Goal: Information Seeking & Learning: Learn about a topic

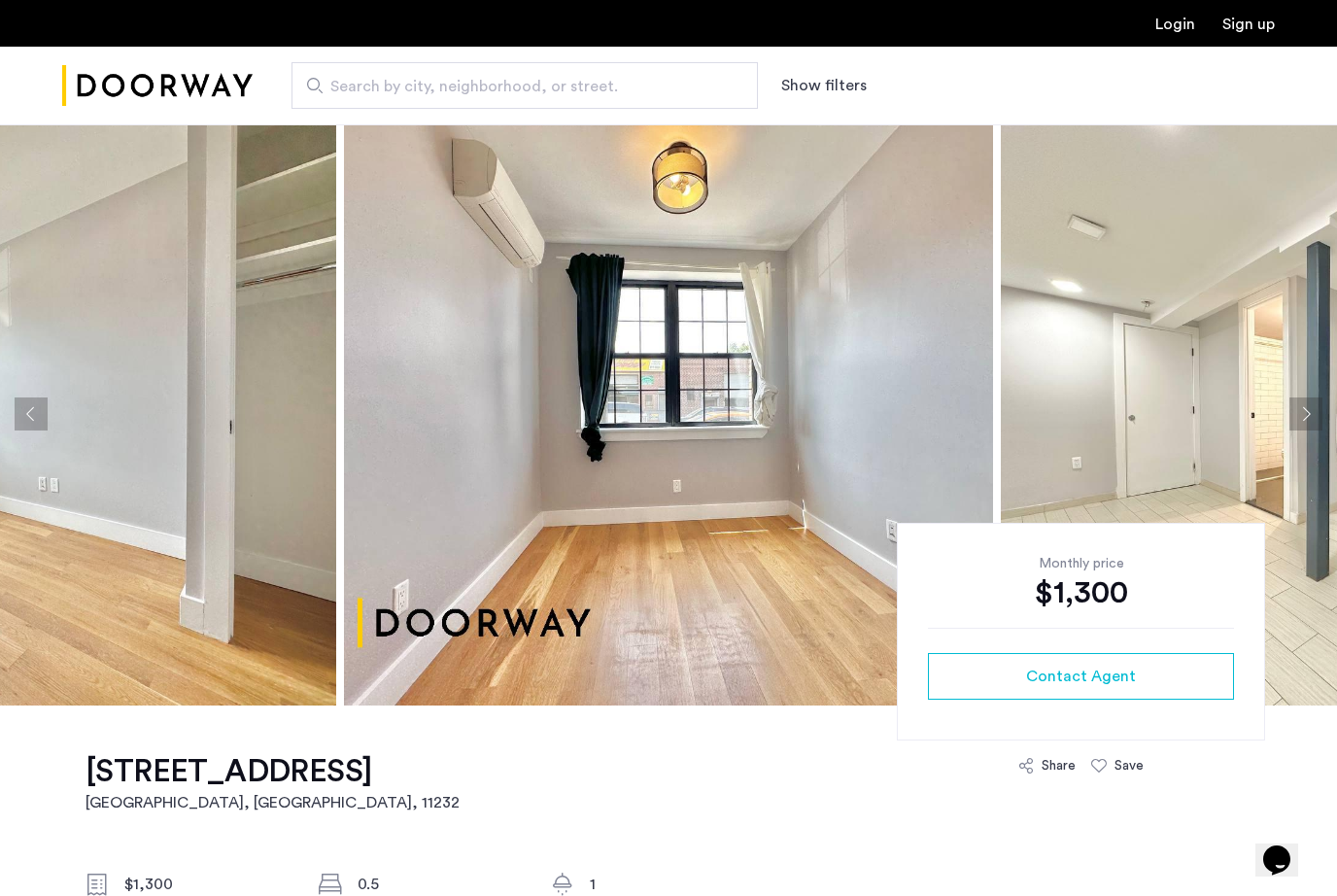
scroll to position [10, 0]
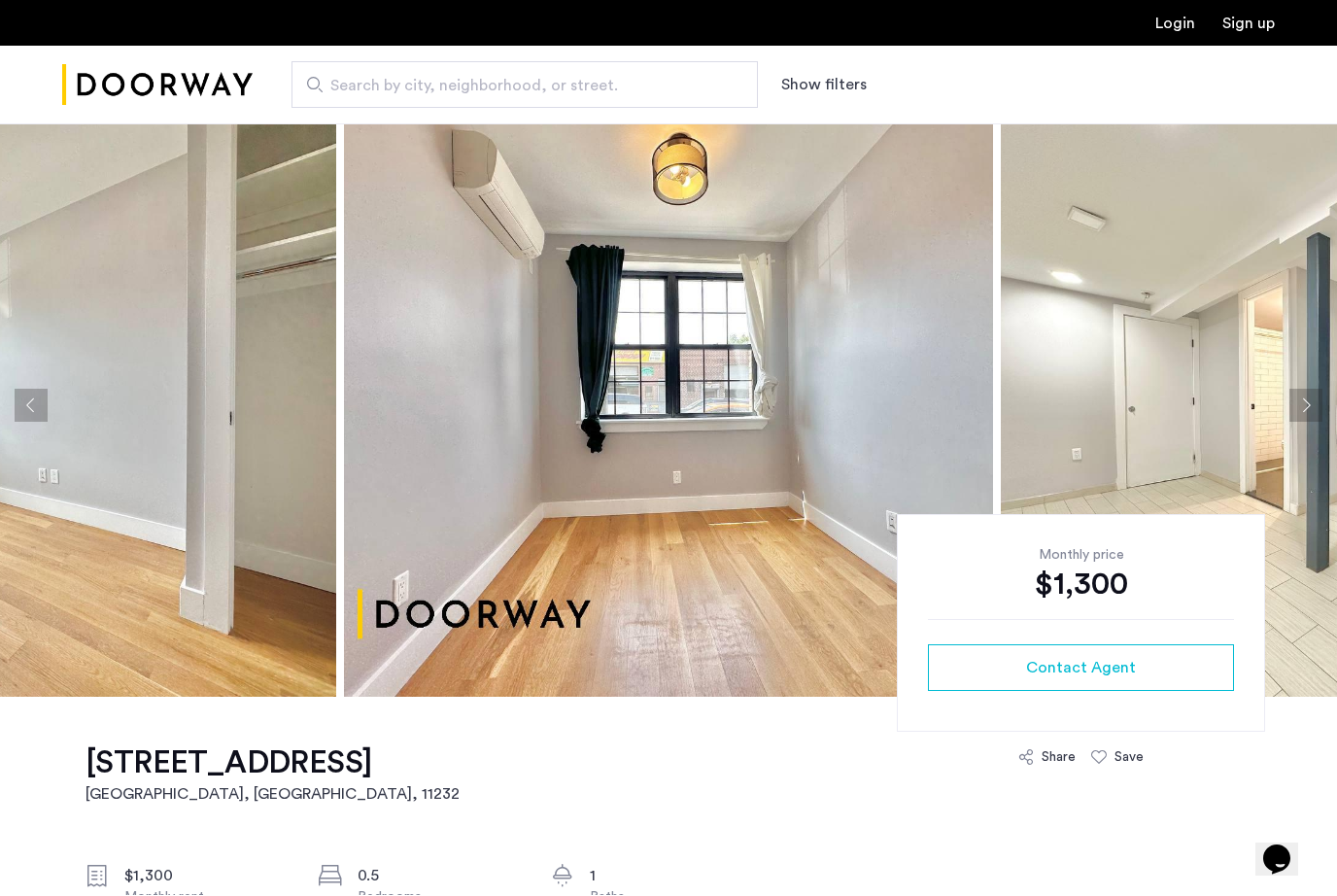
click at [706, 381] on img at bounding box center [668, 405] width 649 height 583
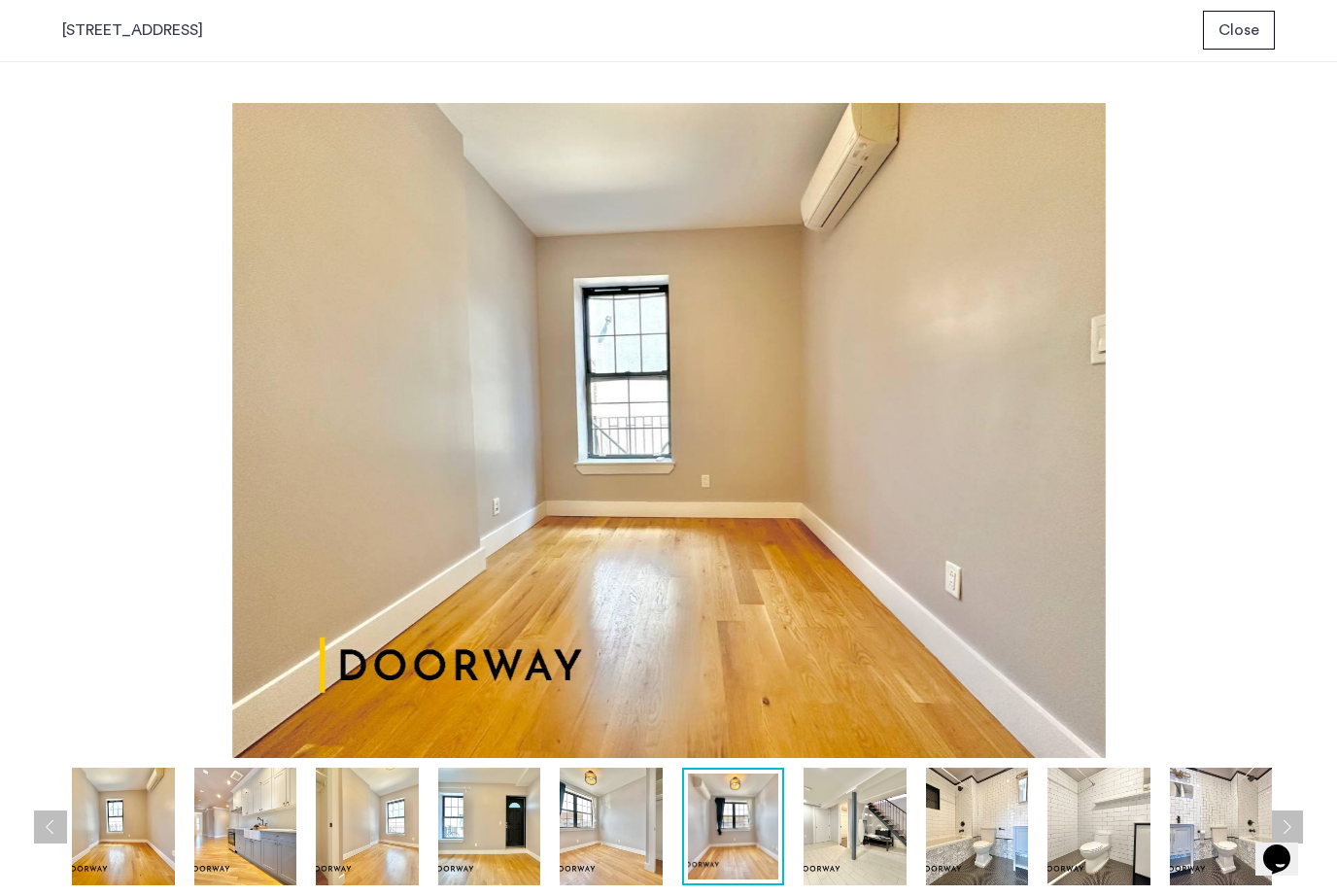
scroll to position [0, 0]
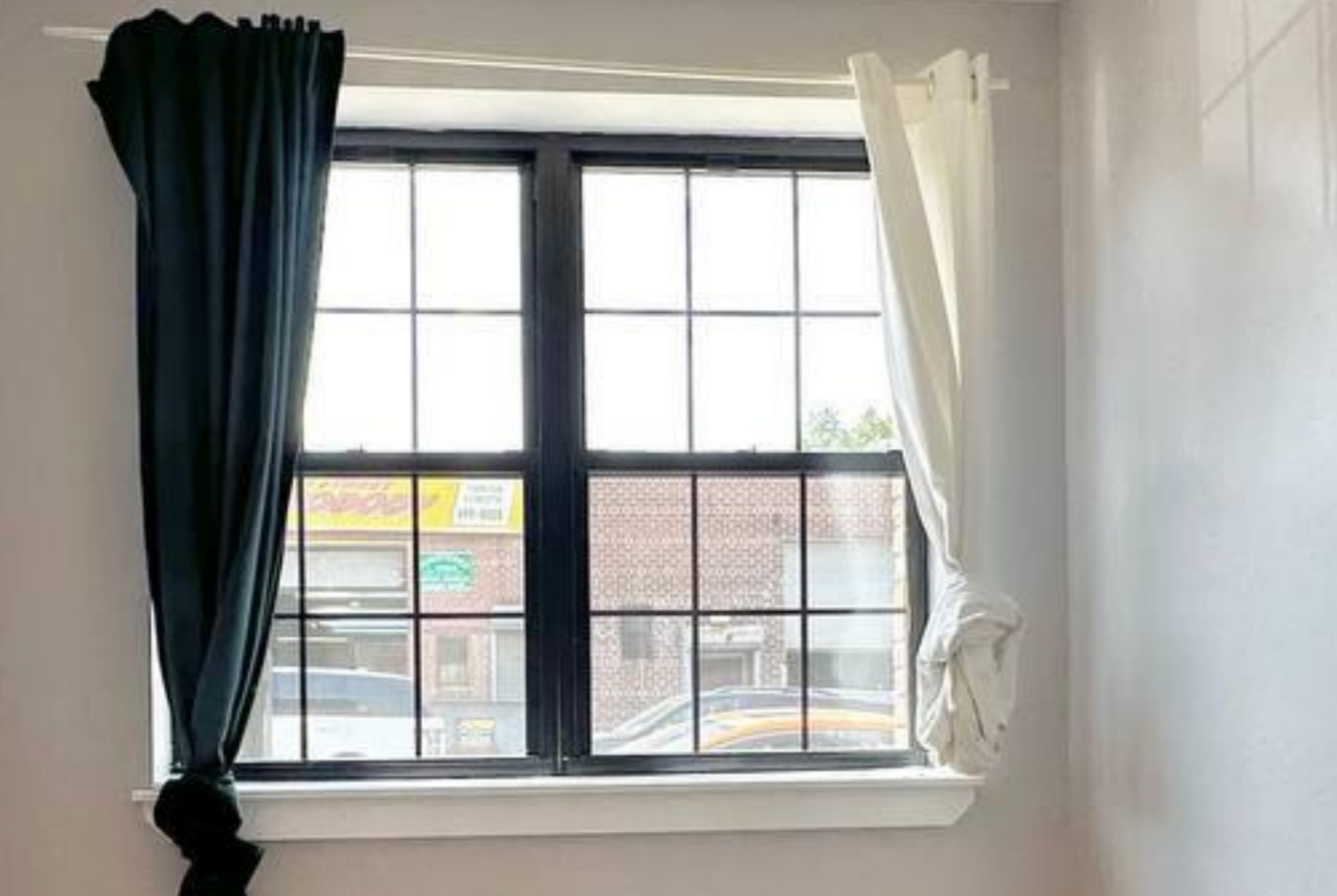
click at [194, 125] on img at bounding box center [668, 431] width 1213 height 655
click at [192, 127] on img at bounding box center [668, 431] width 1213 height 655
click at [191, 125] on img at bounding box center [668, 431] width 1213 height 655
click at [188, 123] on img at bounding box center [668, 431] width 1213 height 655
click at [193, 118] on img at bounding box center [668, 431] width 1213 height 655
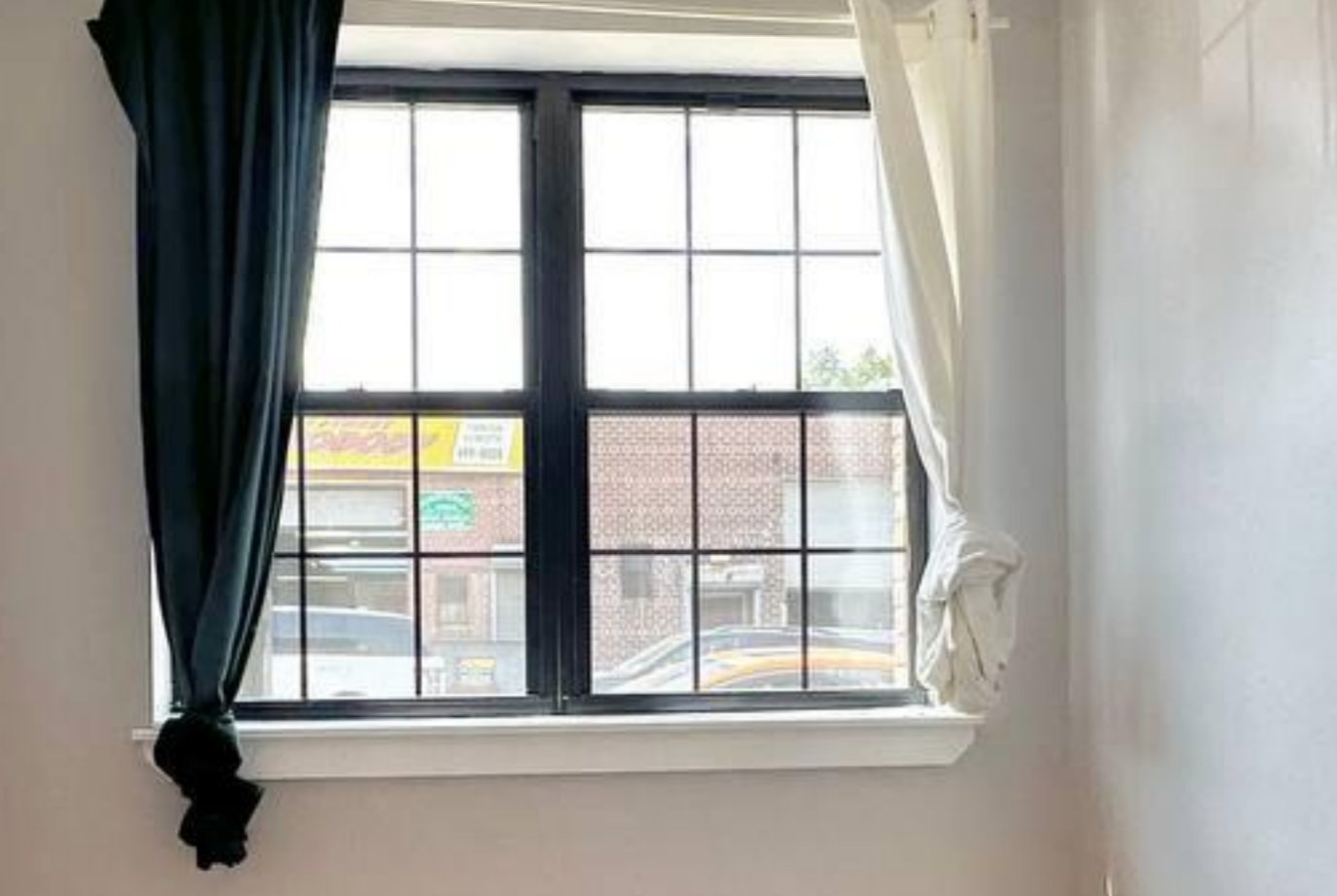
click at [182, 104] on img at bounding box center [668, 431] width 1213 height 655
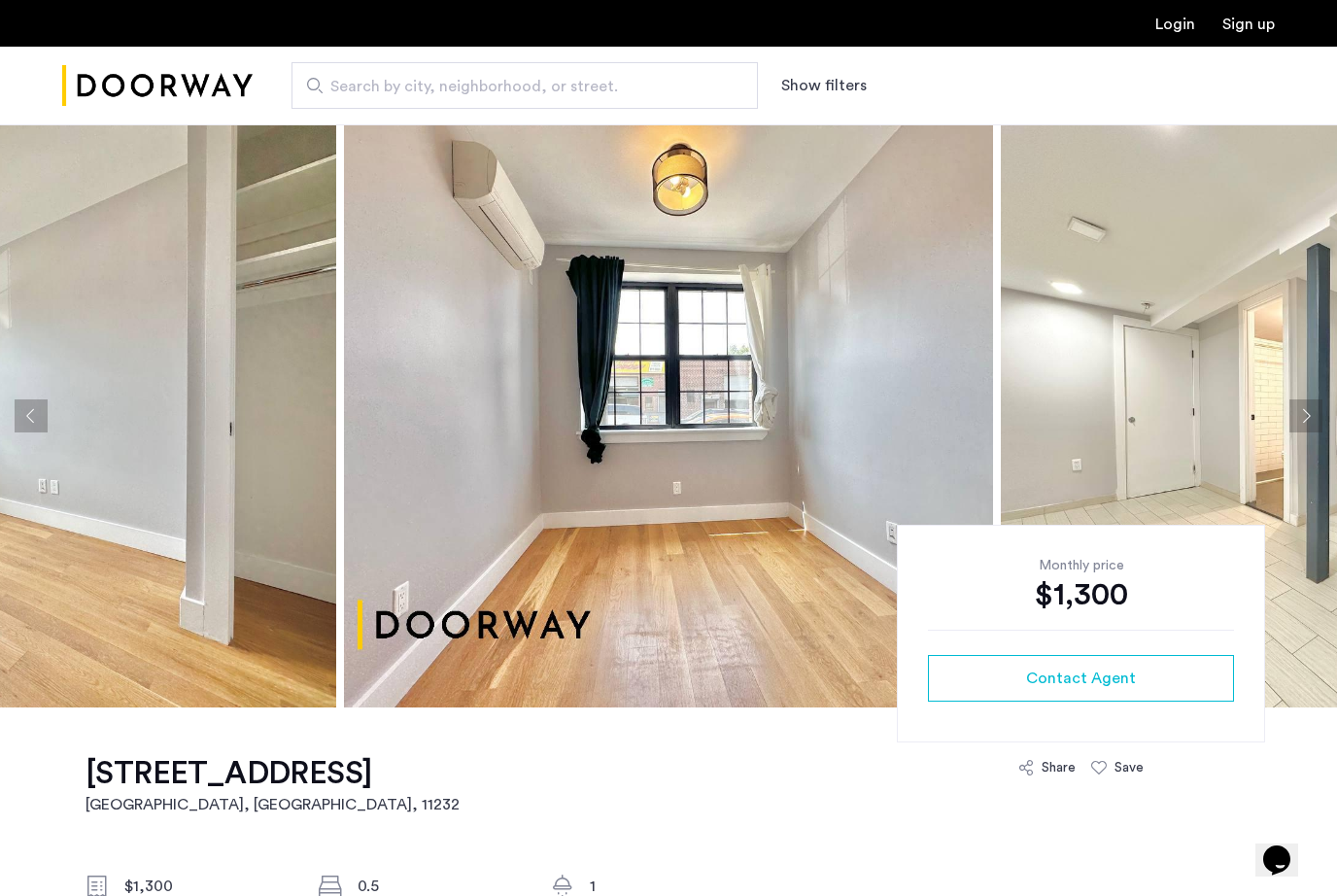
click at [720, 428] on img at bounding box center [668, 415] width 649 height 583
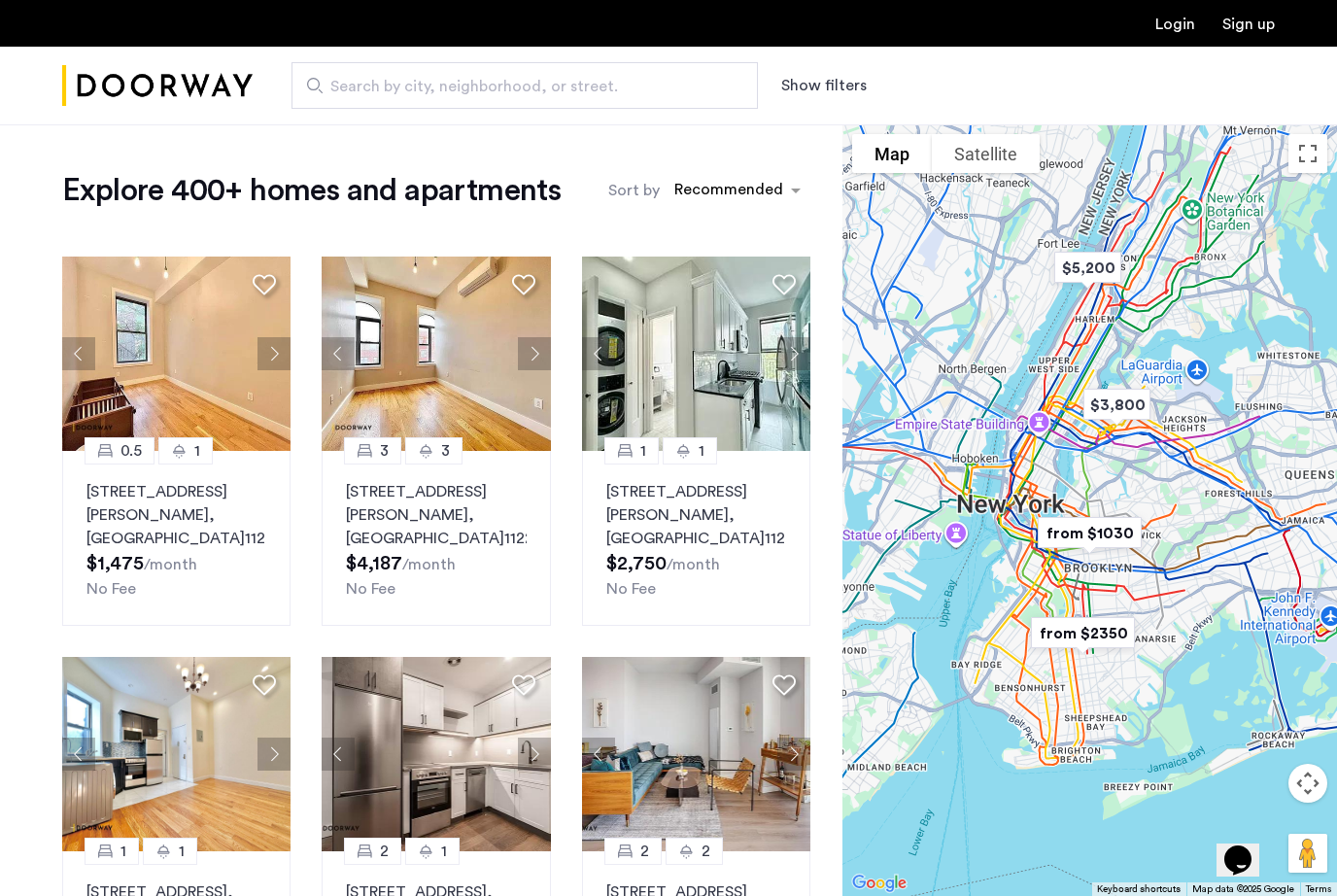
click at [631, 100] on input "Search by city, neighborhood, or street." at bounding box center [525, 86] width 466 height 47
type input "**********"
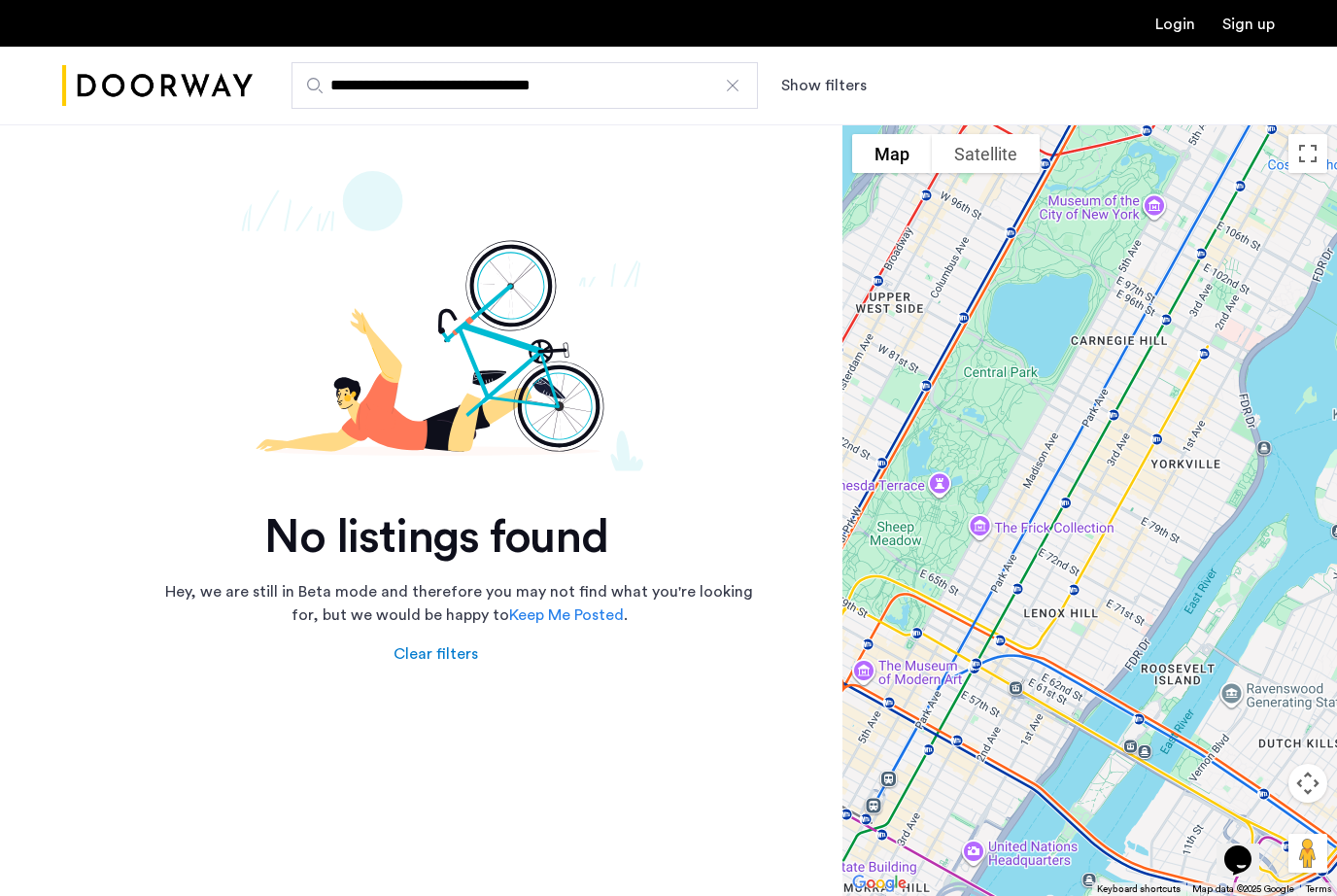
click at [740, 88] on div at bounding box center [733, 86] width 20 height 20
click at [740, 88] on input "**********" at bounding box center [525, 86] width 466 height 47
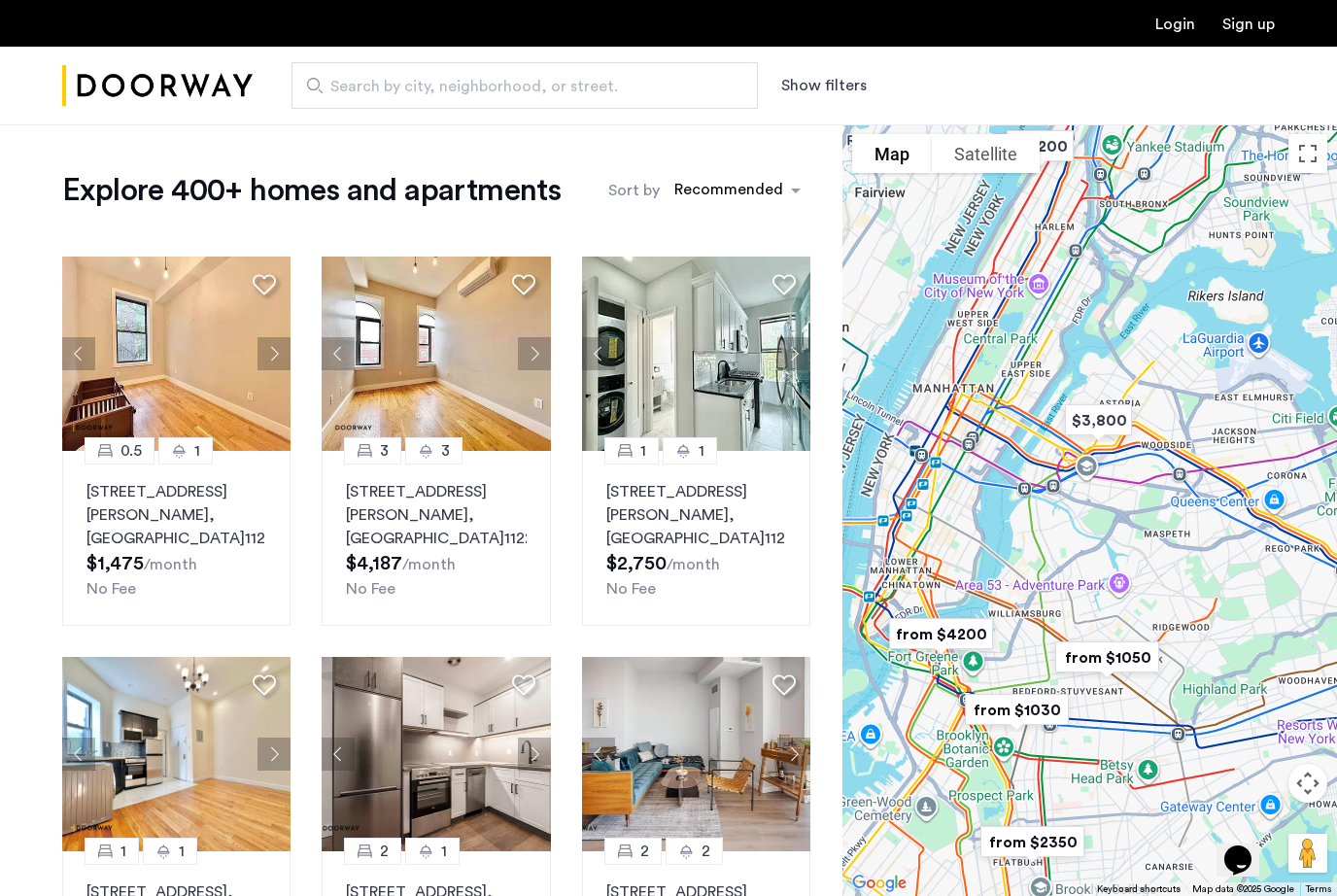
click at [610, 90] on span "Search by city, neighborhood, or street." at bounding box center [517, 87] width 373 height 23
click at [610, 90] on input "Search by city, neighborhood, or street." at bounding box center [525, 86] width 466 height 47
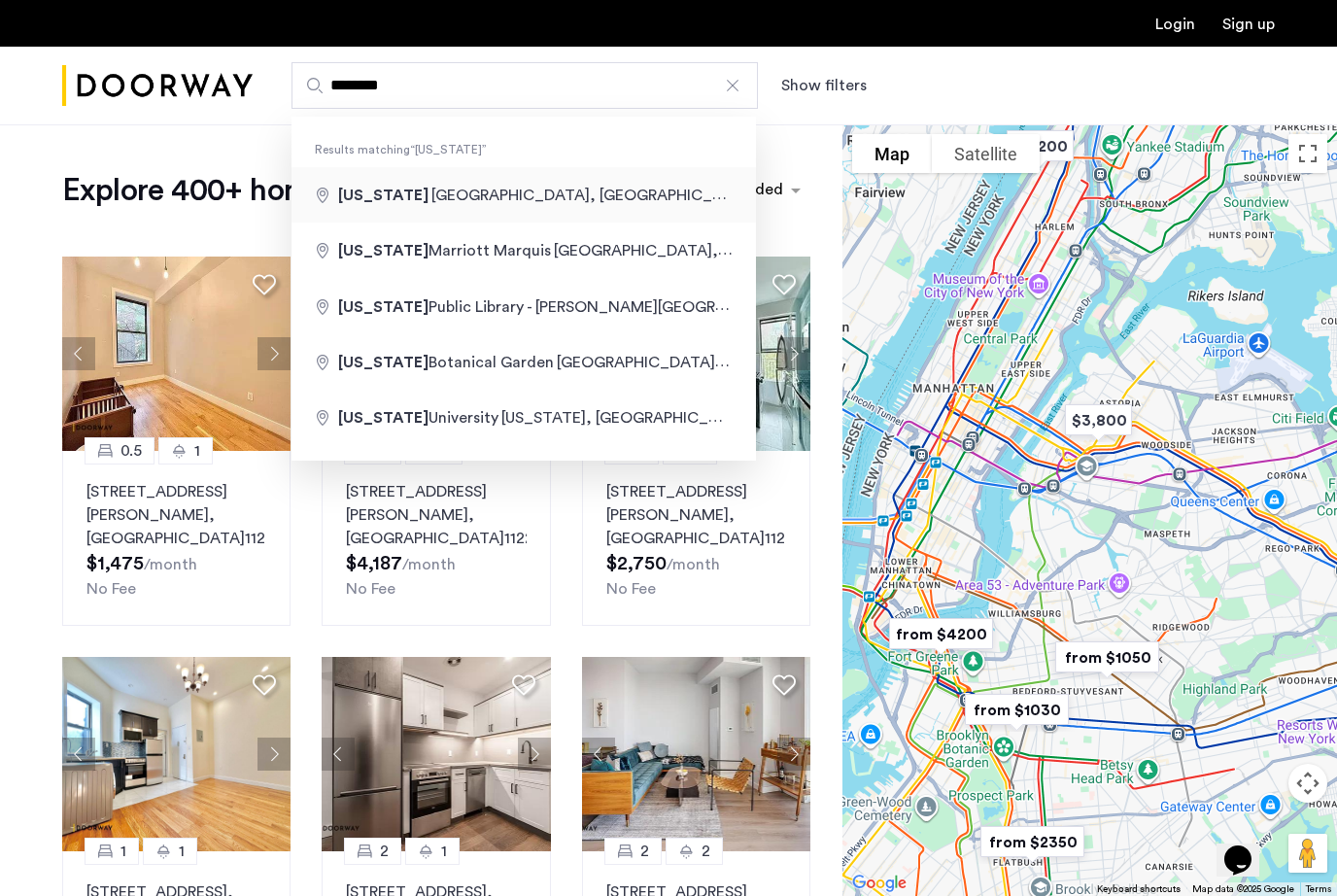
type input "**********"
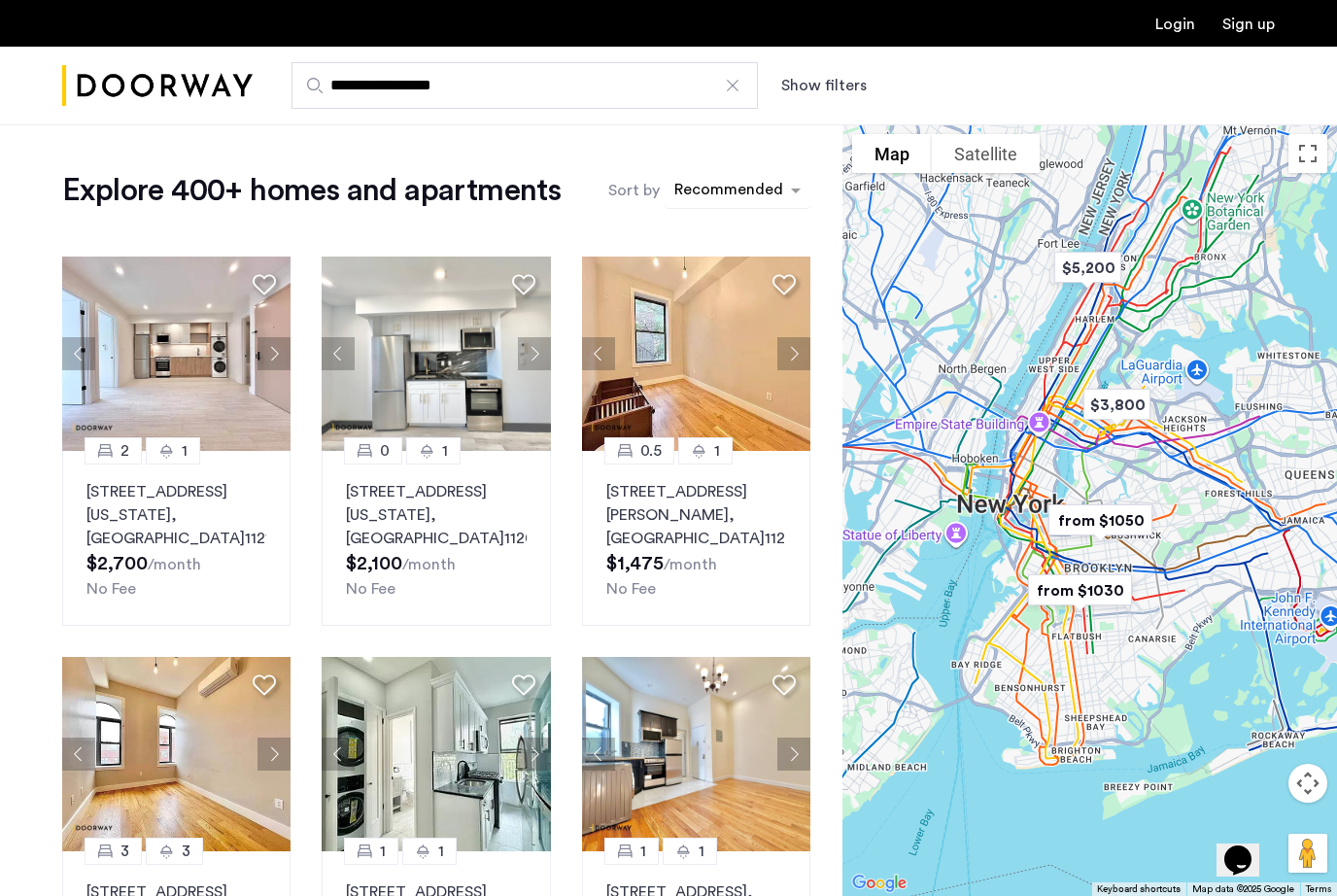
click at [718, 191] on div "sort-apartment" at bounding box center [728, 192] width 114 height 26
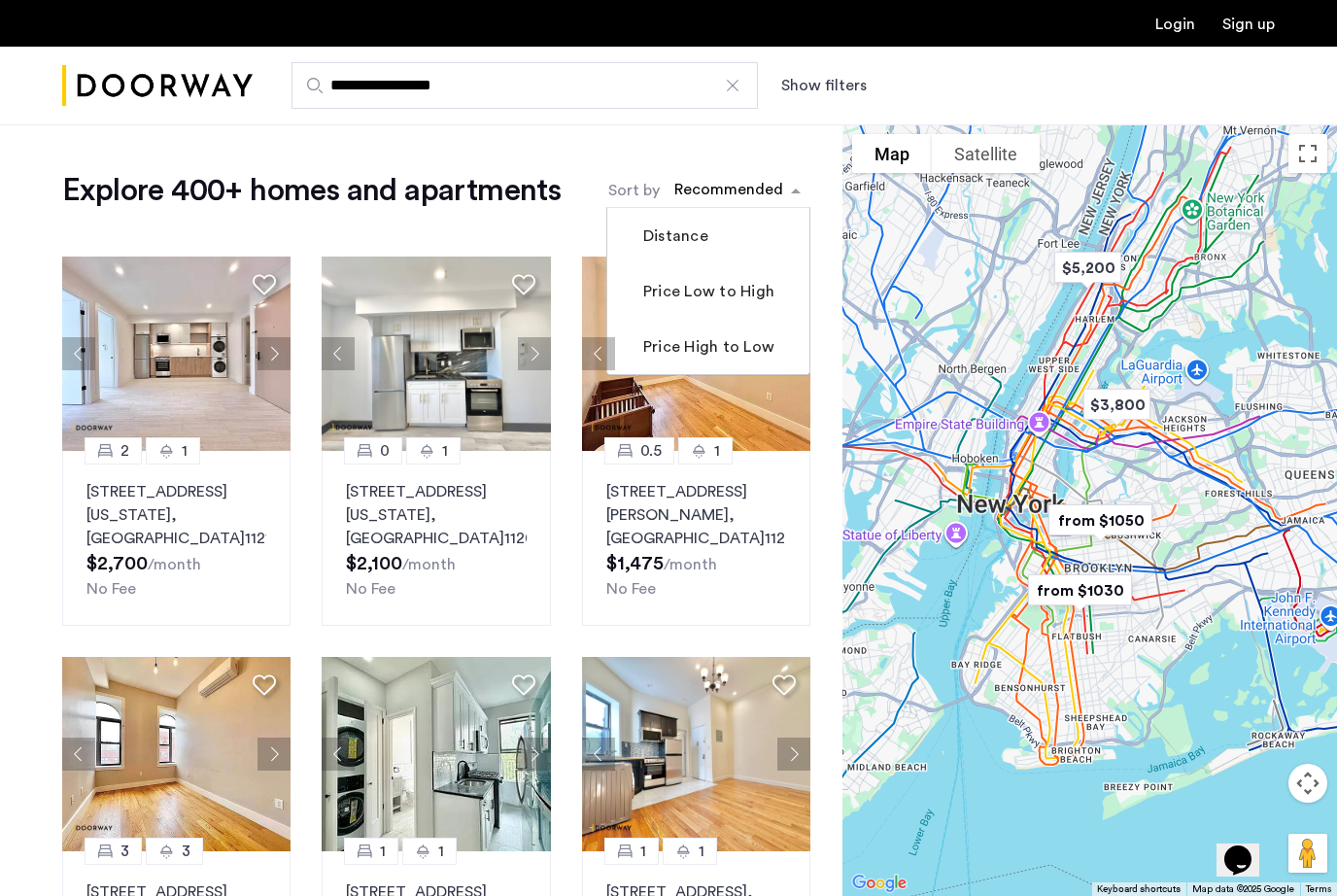
click at [799, 95] on button "Show filters" at bounding box center [824, 86] width 86 height 23
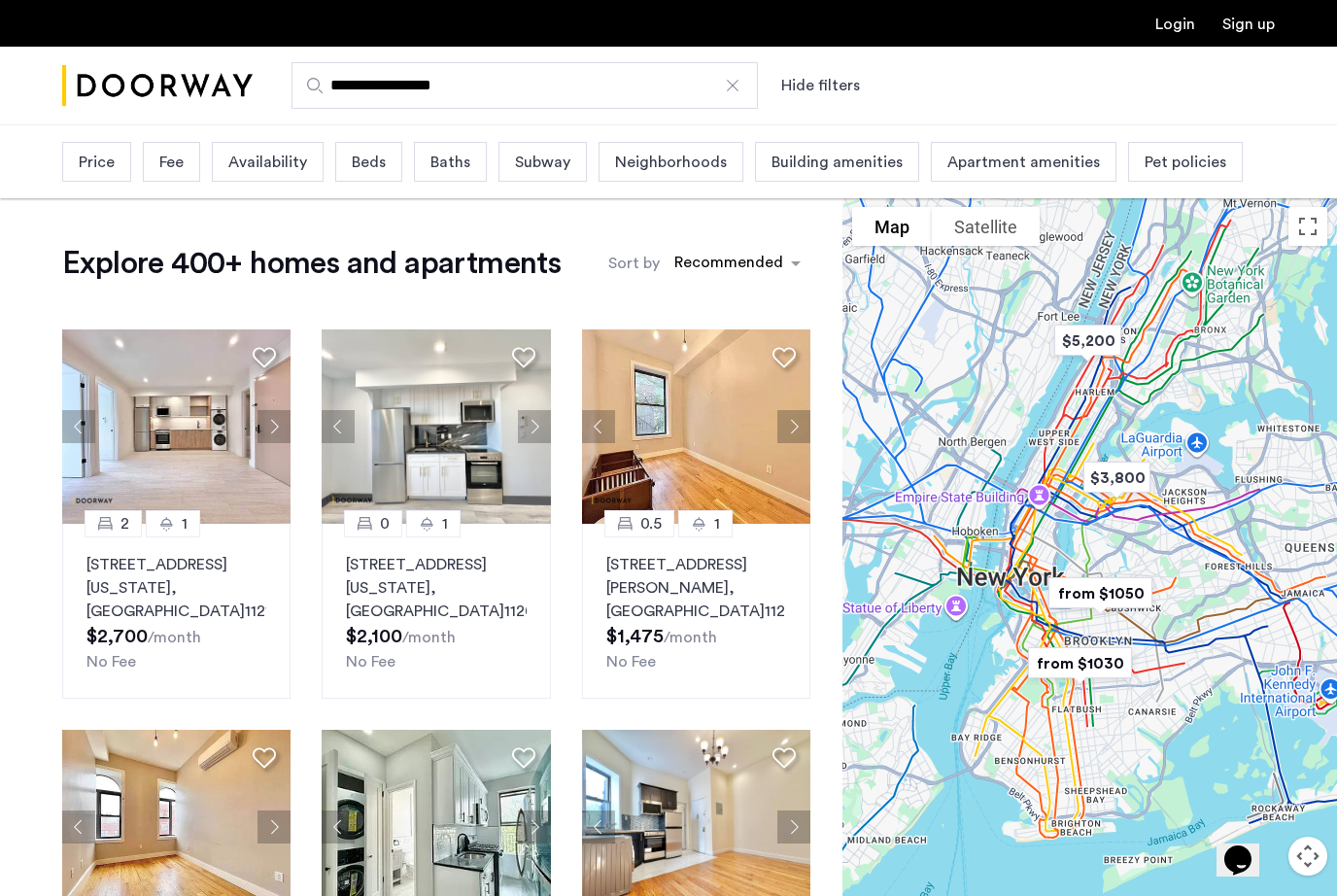
click at [92, 163] on span "Price" at bounding box center [97, 162] width 36 height 23
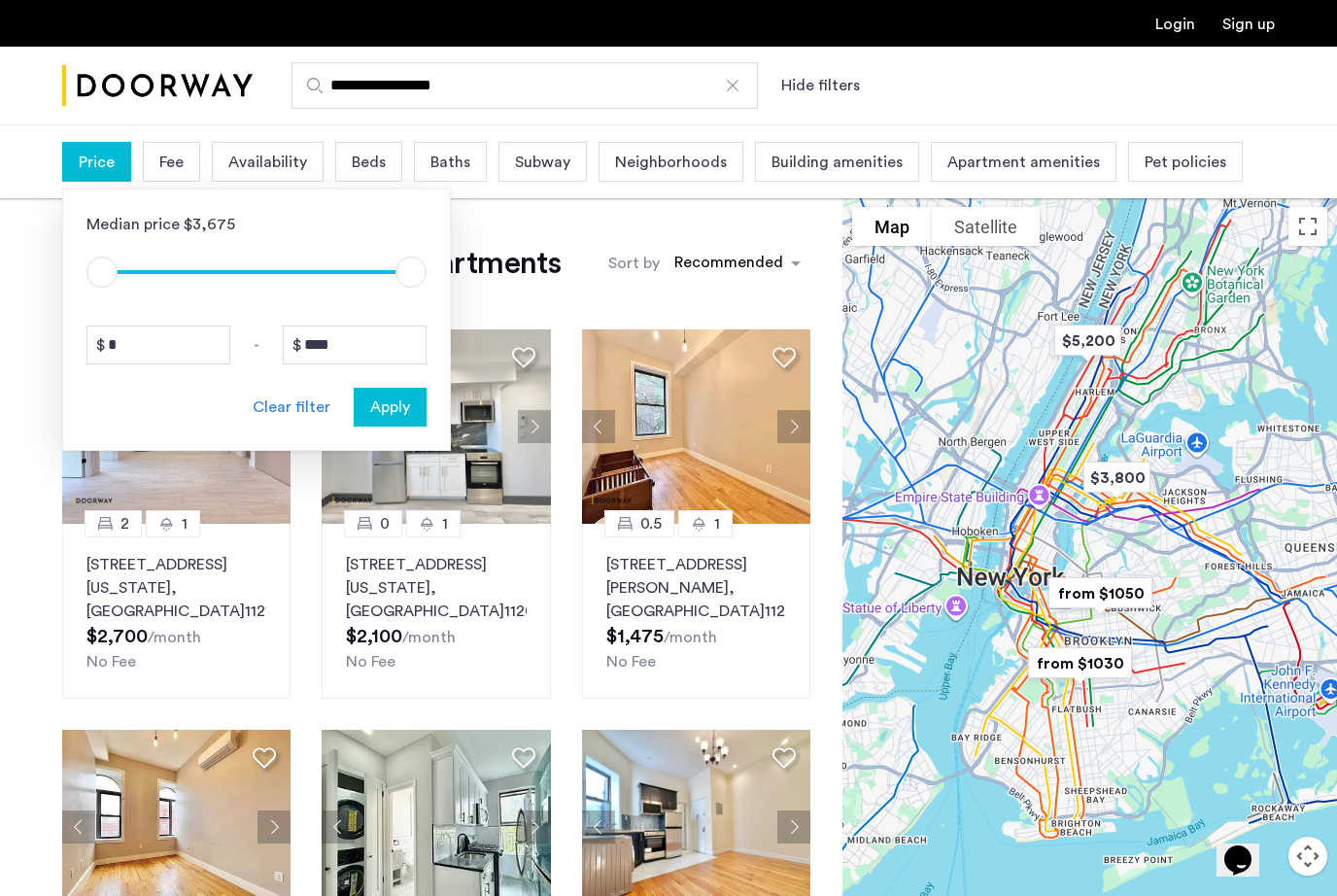
click at [294, 410] on div "Clear filter" at bounding box center [292, 407] width 78 height 23
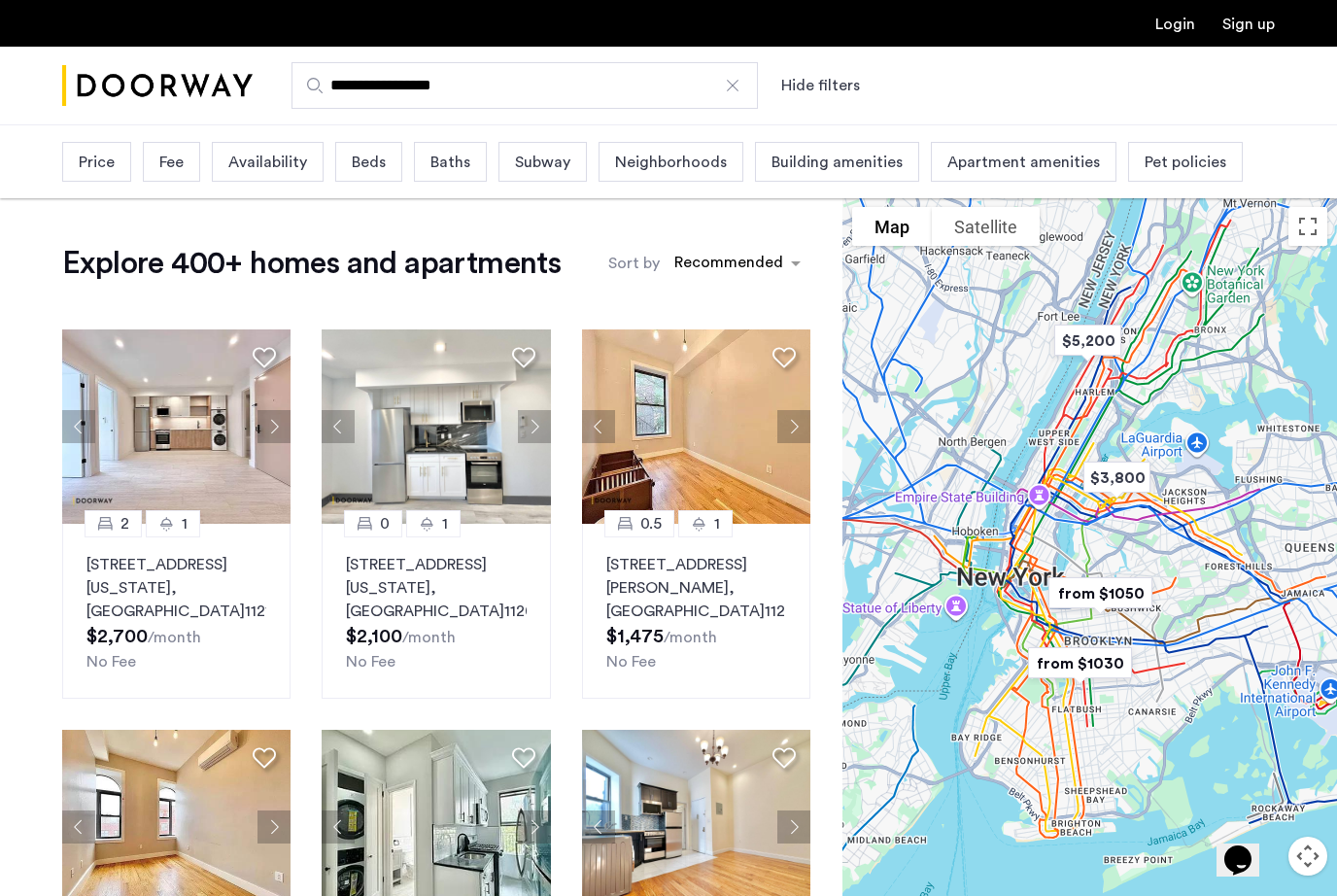
click at [729, 82] on div at bounding box center [733, 86] width 20 height 20
click at [729, 82] on input "**********" at bounding box center [525, 86] width 466 height 47
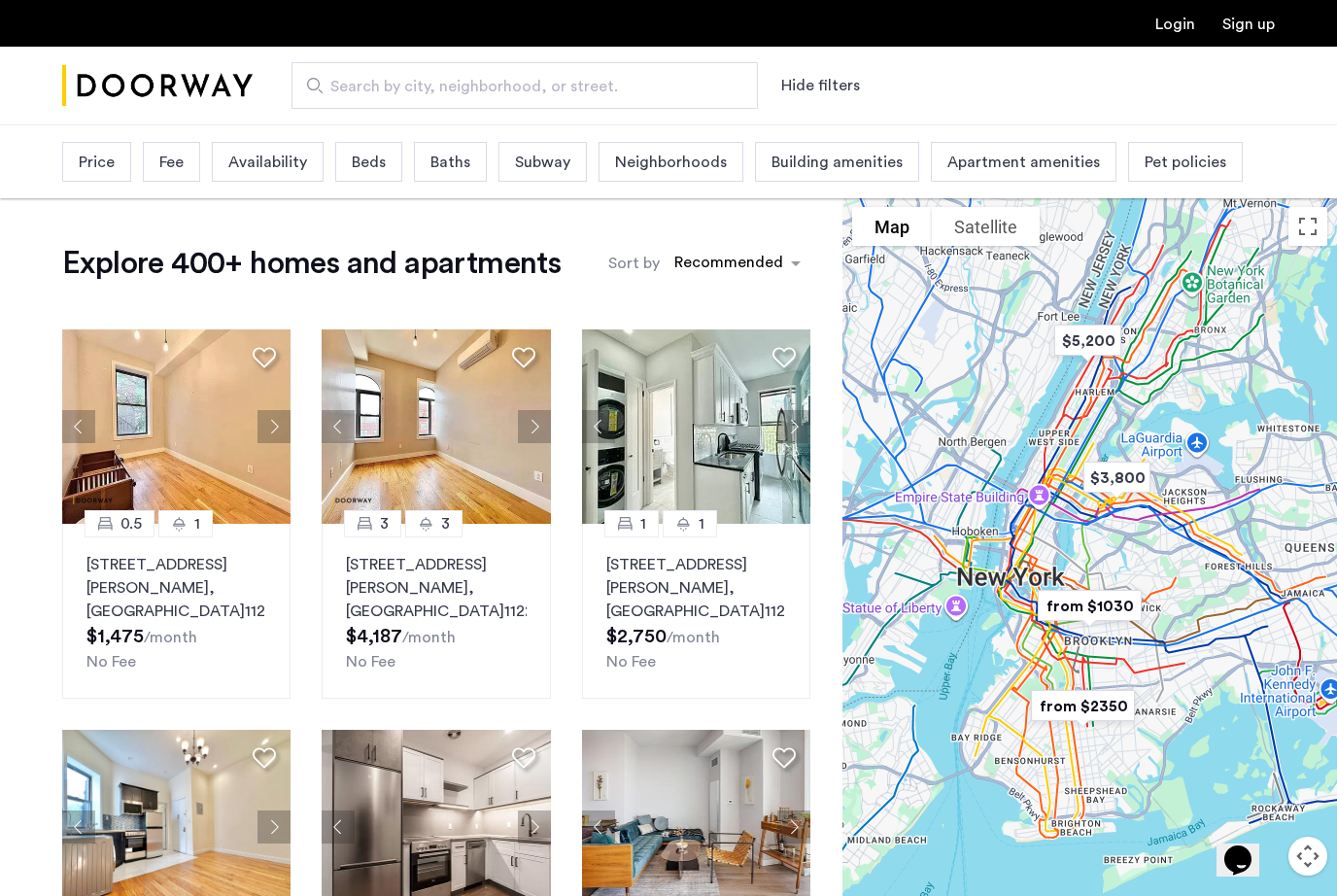
click at [433, 87] on span "Search by city, neighborhood, or street." at bounding box center [517, 87] width 373 height 23
click at [433, 87] on input "Search by city, neighborhood, or street." at bounding box center [525, 86] width 466 height 47
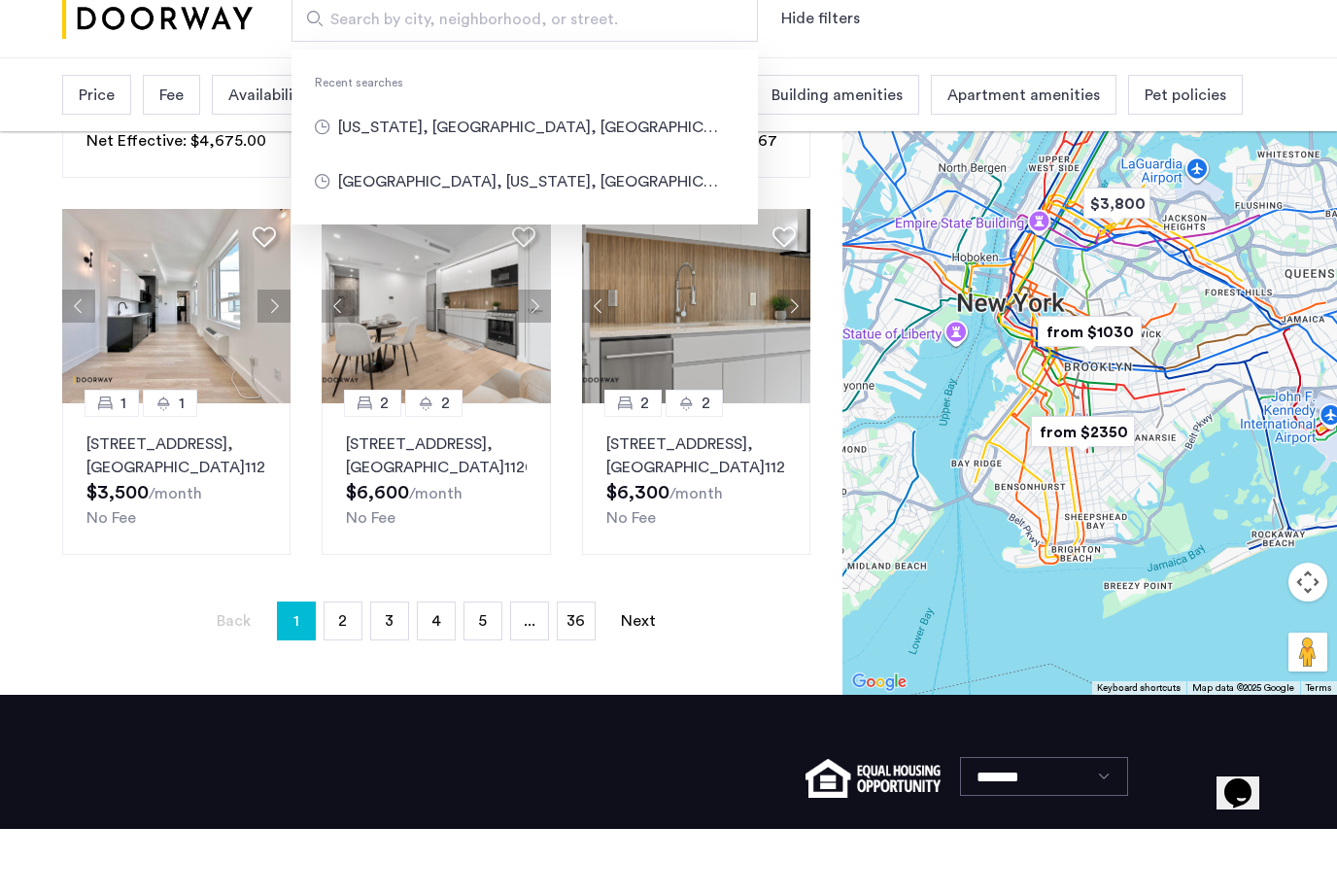
scroll to position [1286, 0]
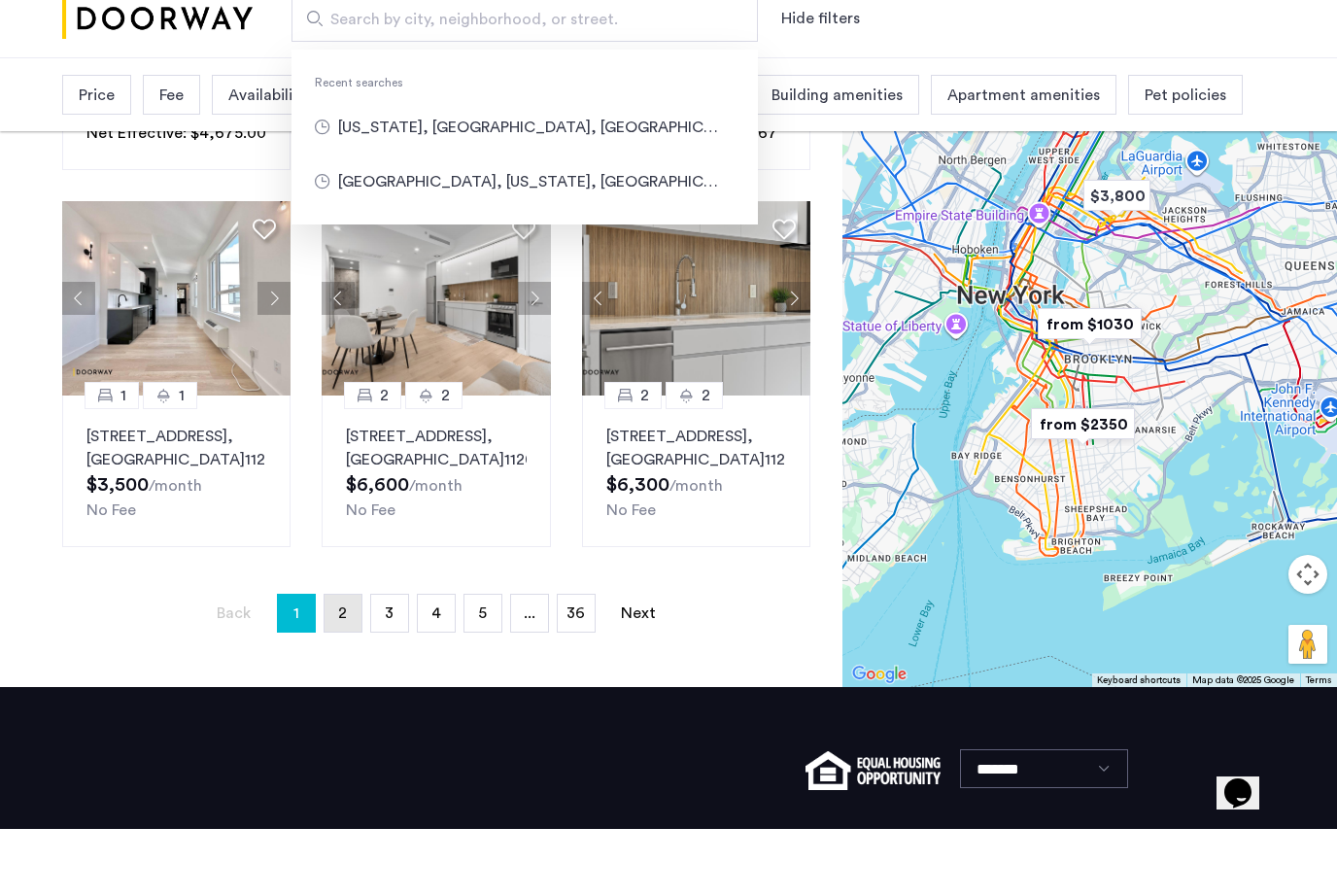
click at [358, 670] on link "page 2" at bounding box center [344, 680] width 37 height 37
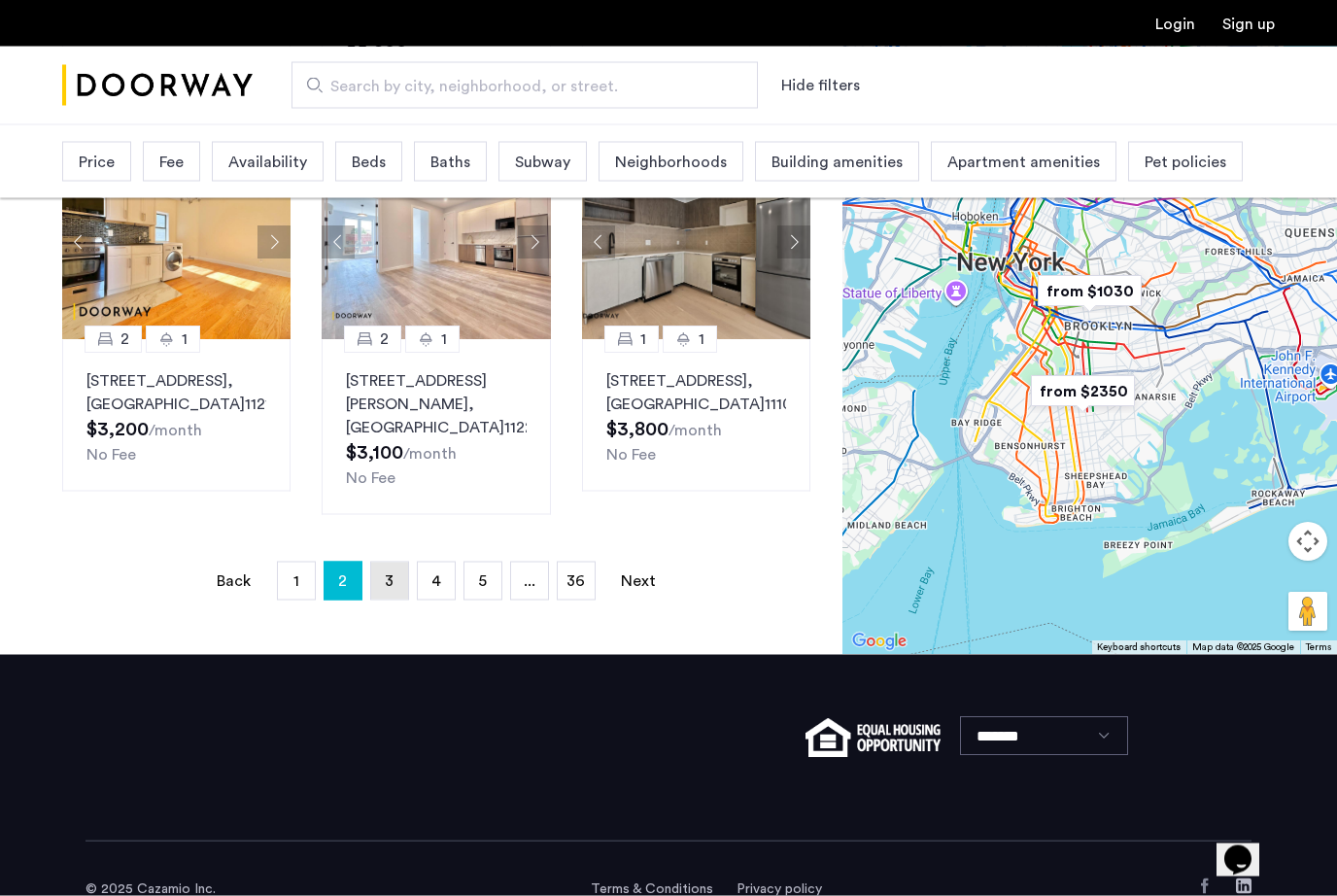
scroll to position [1409, 0]
click at [405, 598] on link "page 3" at bounding box center [389, 581] width 37 height 37
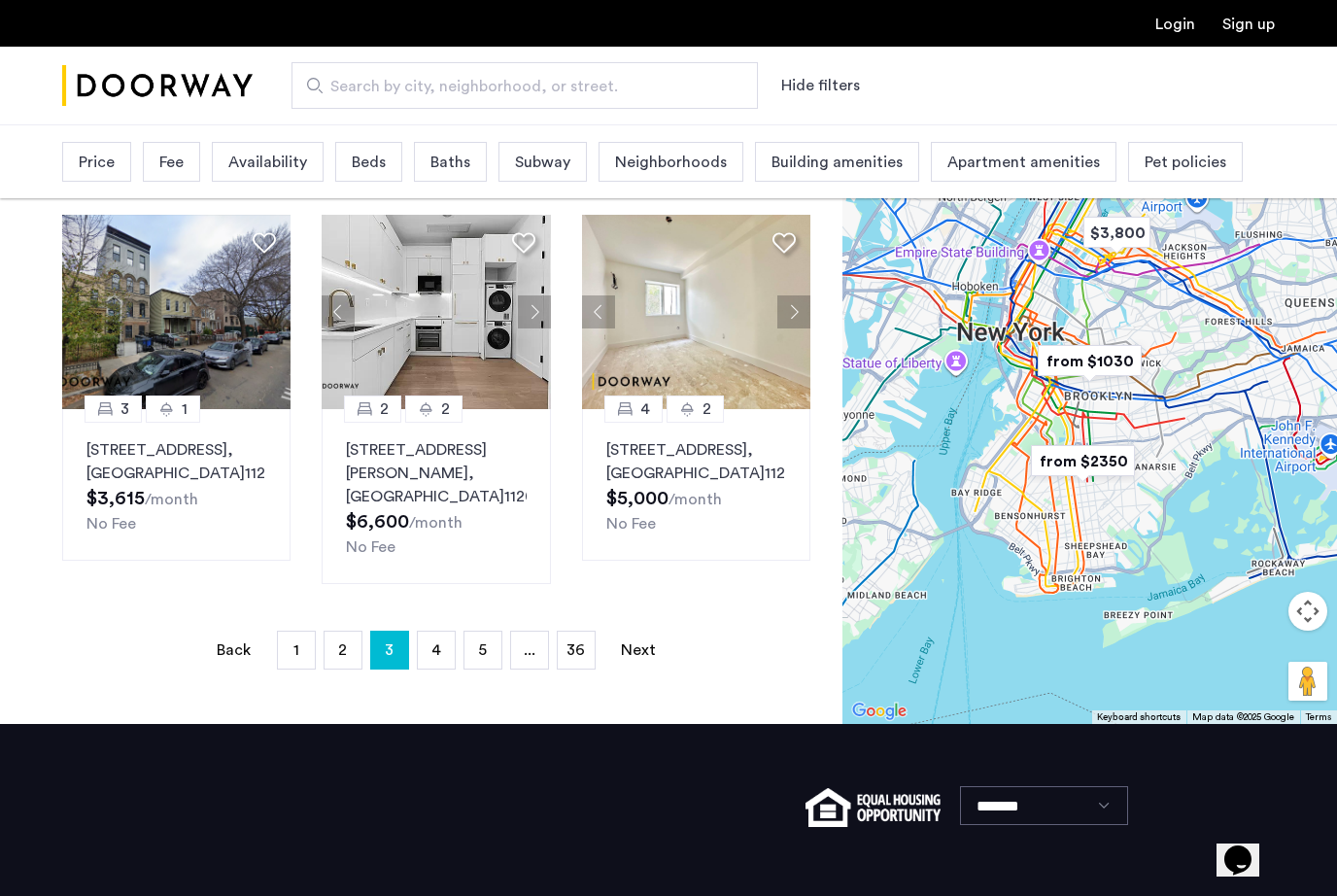
scroll to position [1366, 0]
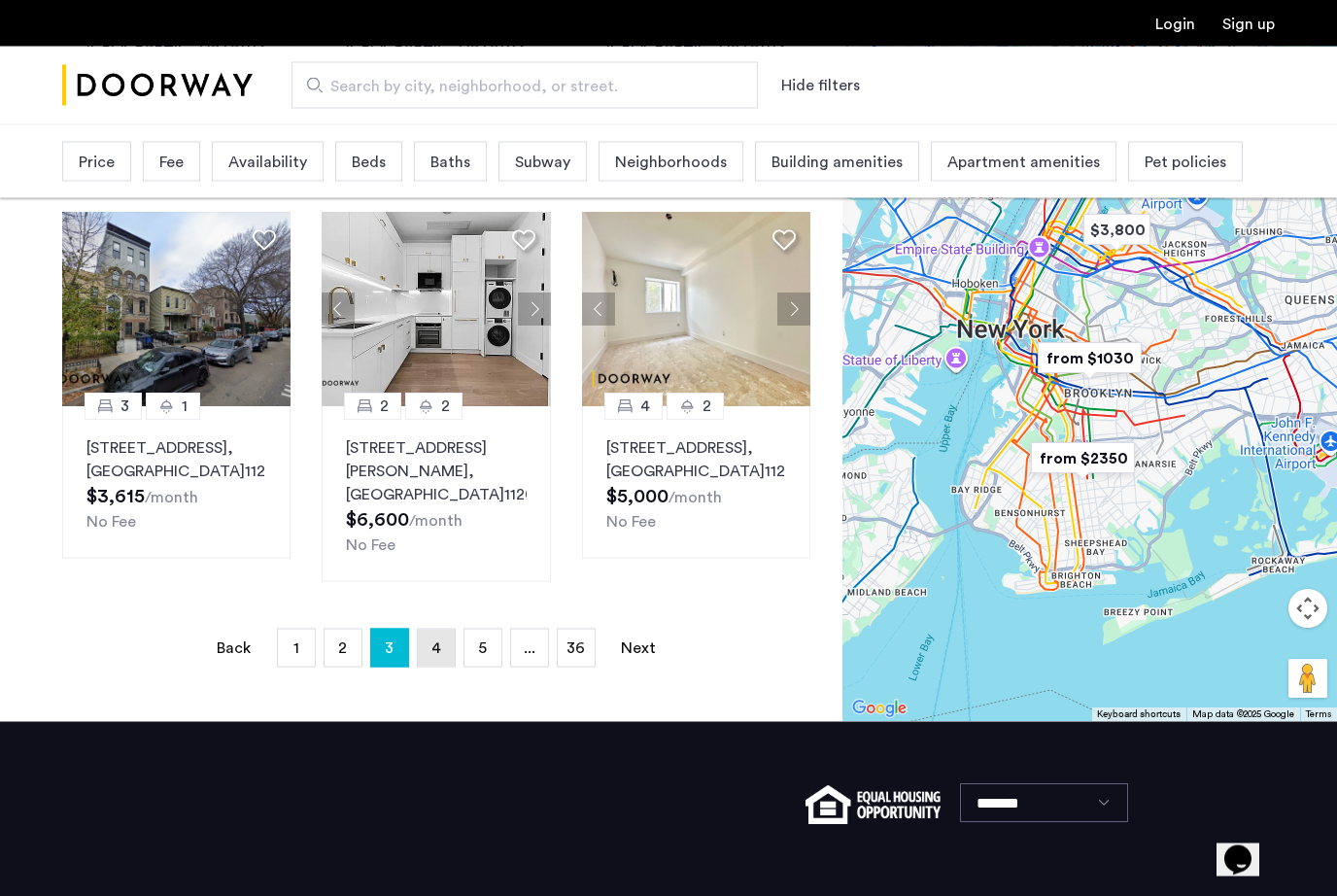
click at [443, 667] on link "page 4" at bounding box center [436, 648] width 37 height 37
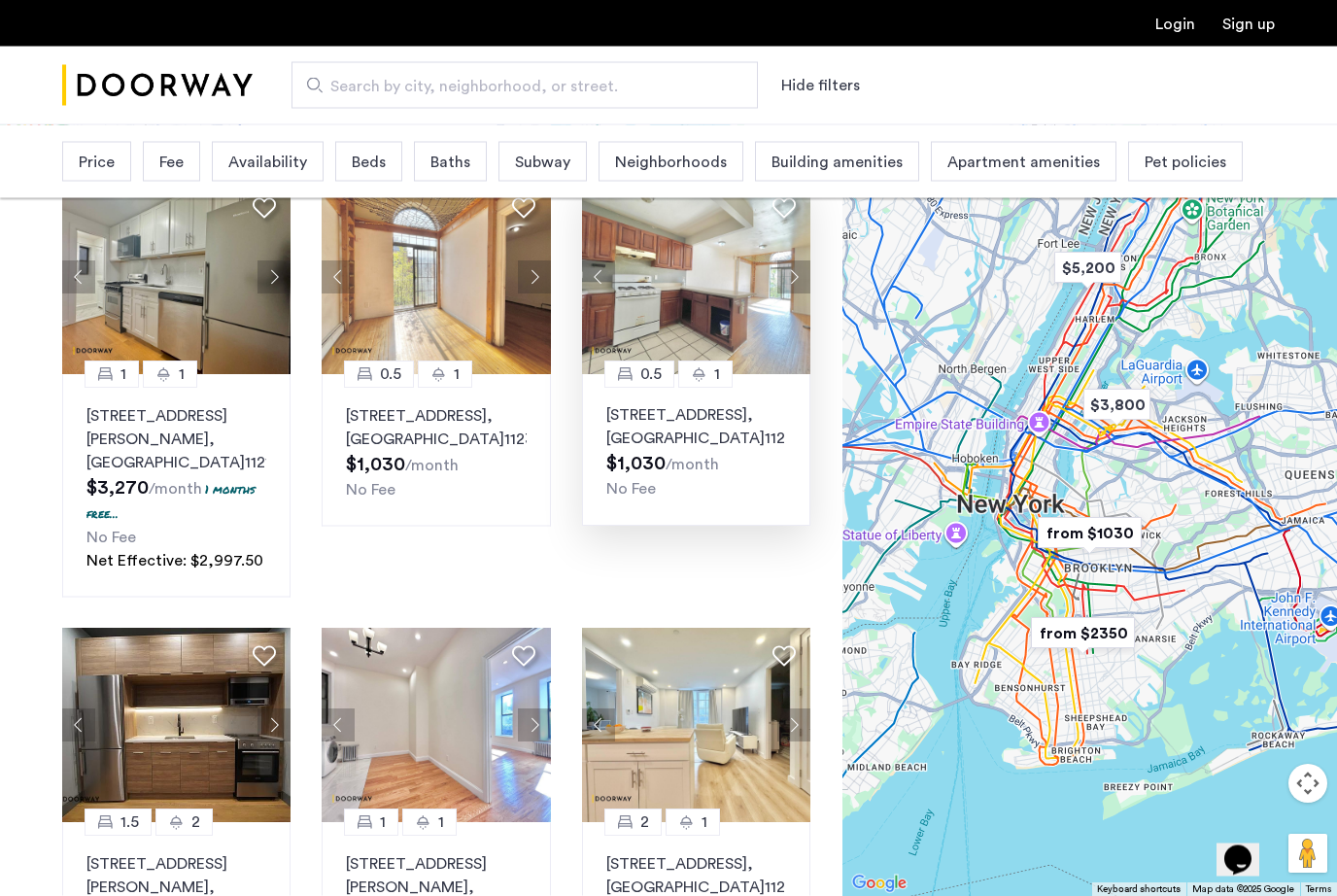
scroll to position [149, 0]
click at [706, 435] on p "[STREET_ADDRESS]" at bounding box center [696, 427] width 180 height 47
